Goal: Book appointment/travel/reservation

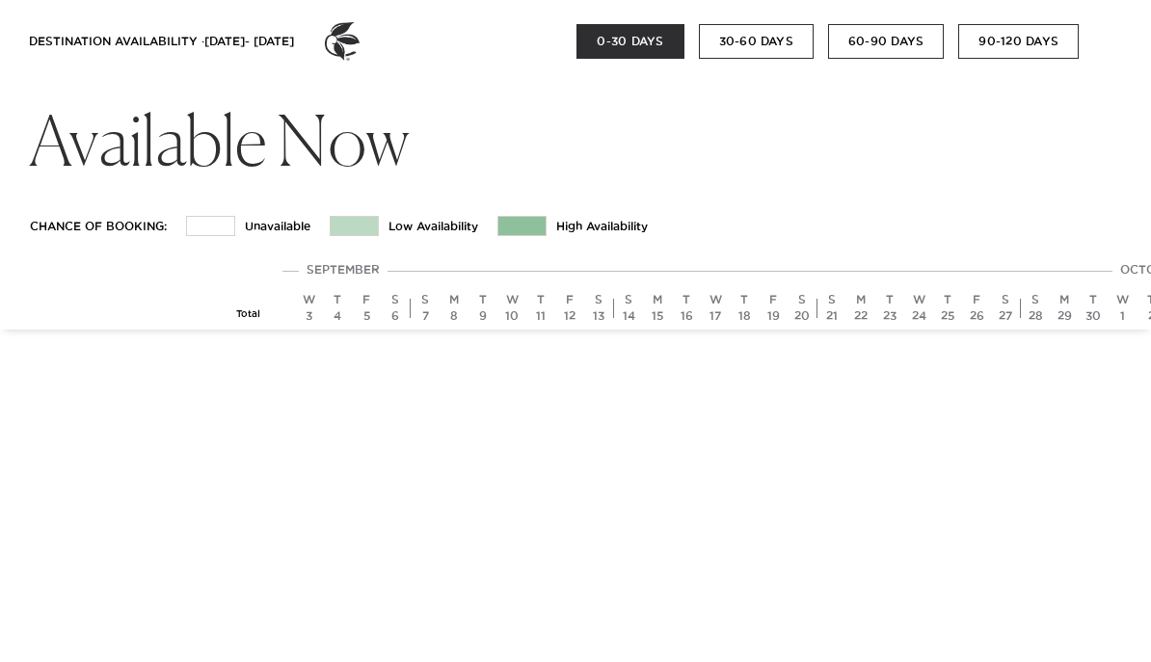
click at [767, 57] on button "30-60 DAYS" at bounding box center [756, 41] width 115 height 35
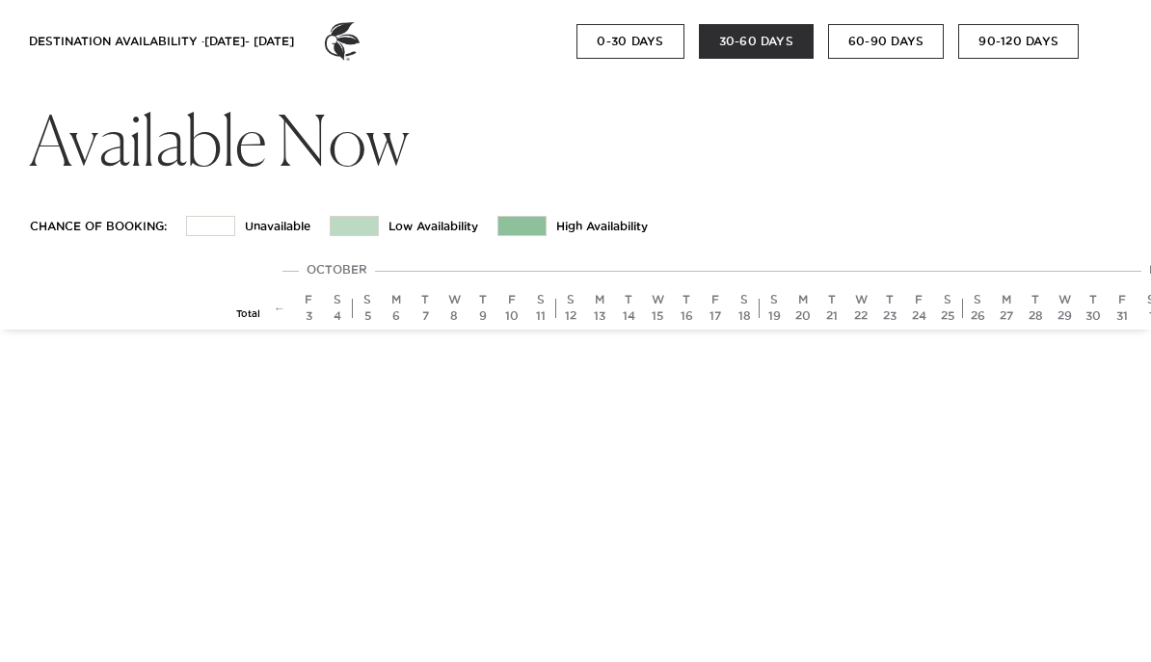
click at [18, 330] on html "DESTINATION AVAILABILITY · [DATE] - [DATE] 0-30 DAYS 30-60 DAYS 60-90 DAYS 90-1…" at bounding box center [575, 165] width 1151 height 330
click at [716, 330] on html "DESTINATION AVAILABILITY · [DATE] - [DATE] 0-30 DAYS 30-60 DAYS 60-90 DAYS 90-1…" at bounding box center [575, 165] width 1151 height 330
click at [712, 330] on html "DESTINATION AVAILABILITY · [DATE] - [DATE] 0-30 DAYS 30-60 DAYS 60-90 DAYS 90-1…" at bounding box center [575, 165] width 1151 height 330
click at [711, 330] on html "DESTINATION AVAILABILITY · [DATE] - [DATE] 0-30 DAYS 30-60 DAYS 60-90 DAYS 90-1…" at bounding box center [575, 165] width 1151 height 330
click at [713, 330] on html "DESTINATION AVAILABILITY · [DATE] - [DATE] 0-30 DAYS 30-60 DAYS 60-90 DAYS 90-1…" at bounding box center [575, 165] width 1151 height 330
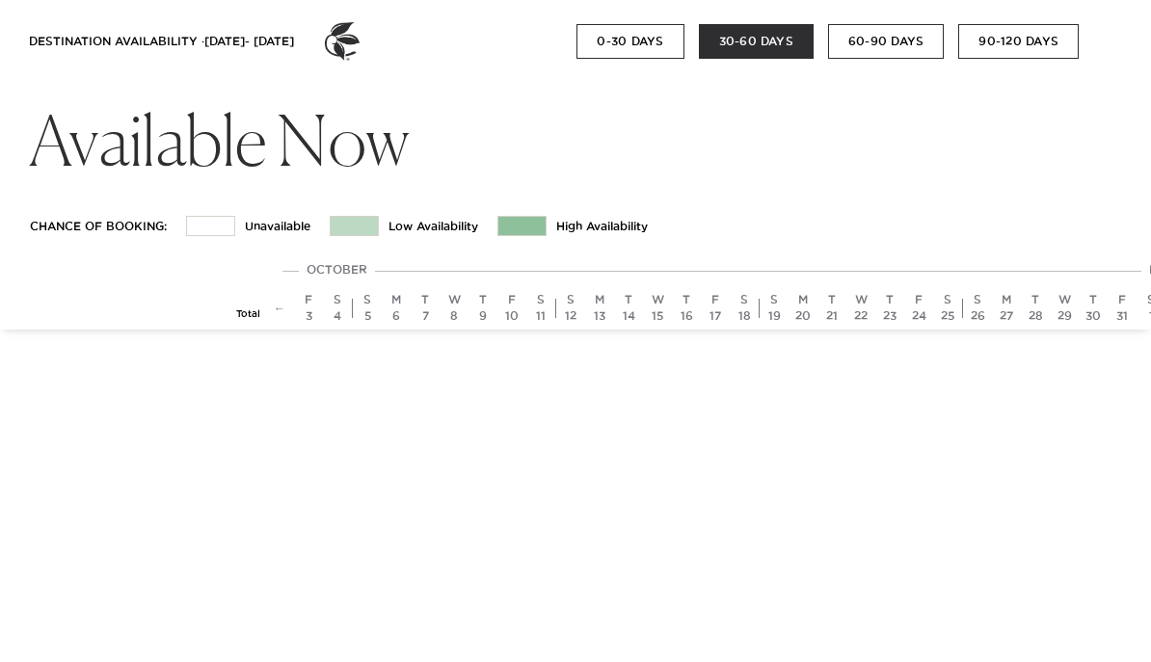
click at [715, 330] on html "DESTINATION AVAILABILITY · [DATE] - [DATE] 0-30 DAYS 30-60 DAYS 60-90 DAYS 90-1…" at bounding box center [575, 165] width 1151 height 330
click at [989, 249] on div "Chance of Booking: Unavailable Low Availability High Availability" at bounding box center [575, 226] width 1151 height 59
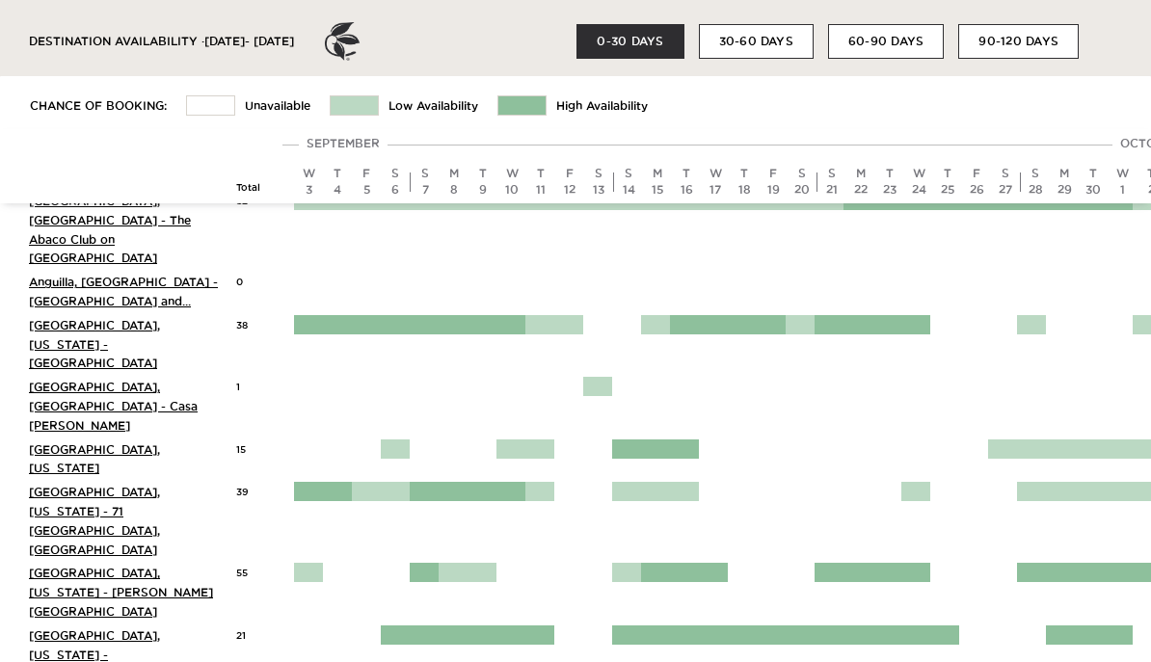
scroll to position [145, 0]
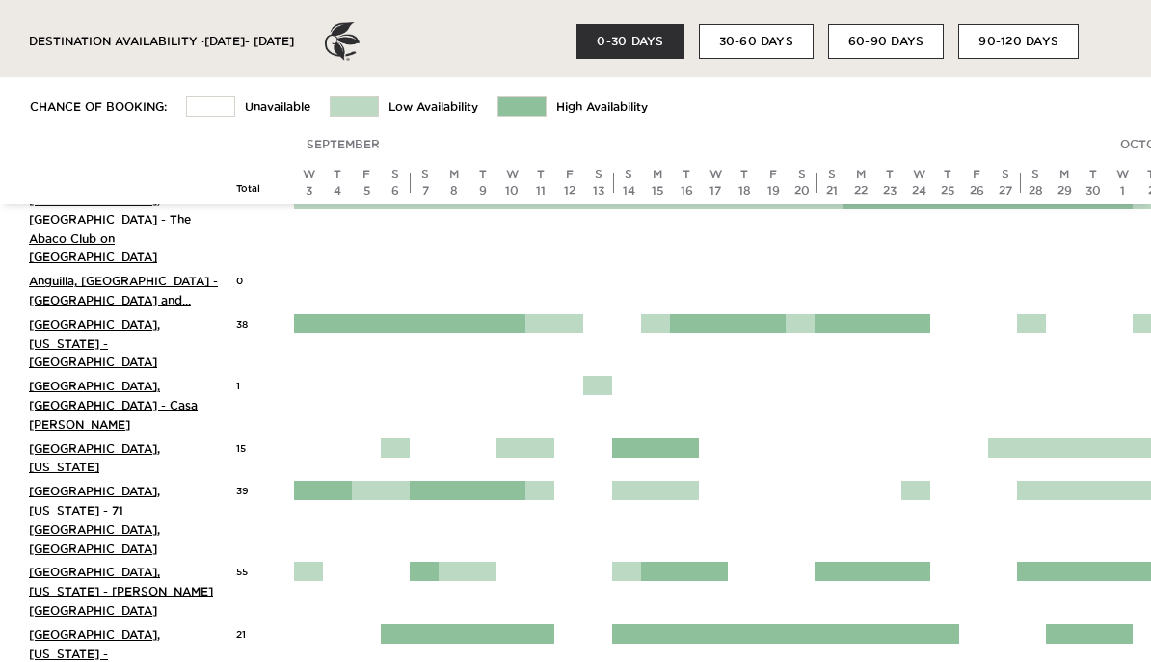
click at [742, 271] on div "Anguilla, British West Indies - Four Seasons Resort and... 0" at bounding box center [581, 292] width 1142 height 43
click at [787, 49] on button "30-60 DAYS" at bounding box center [756, 41] width 115 height 35
